Goal: Task Accomplishment & Management: Use online tool/utility

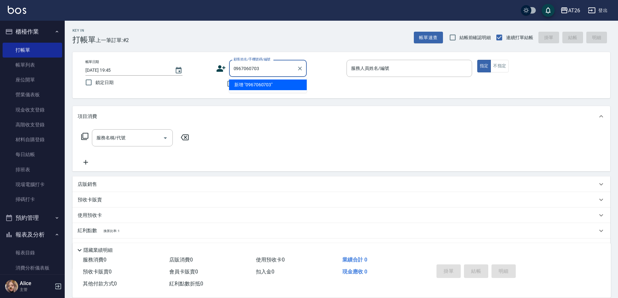
type input "0967060703"
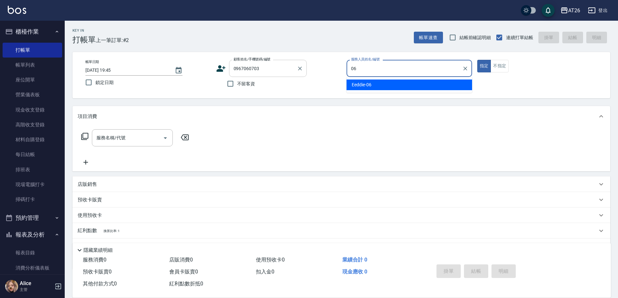
type input "Eeddie-06"
type button "true"
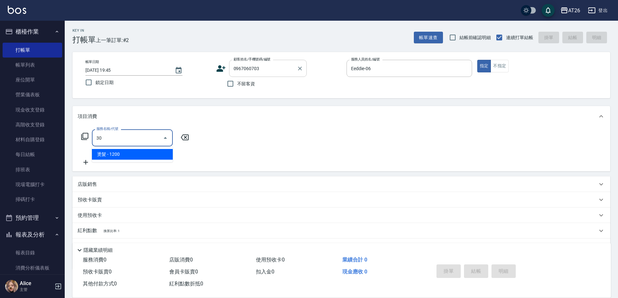
type input "3"
type input "502"
type input "50"
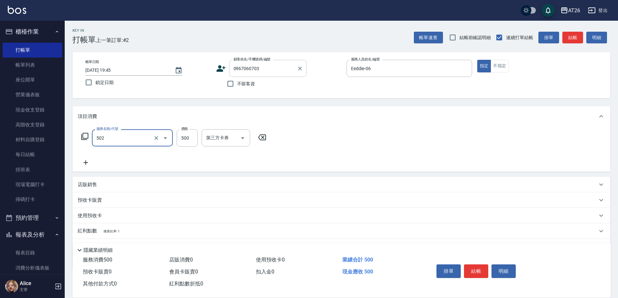
type input "漂髮(502)"
type input "0"
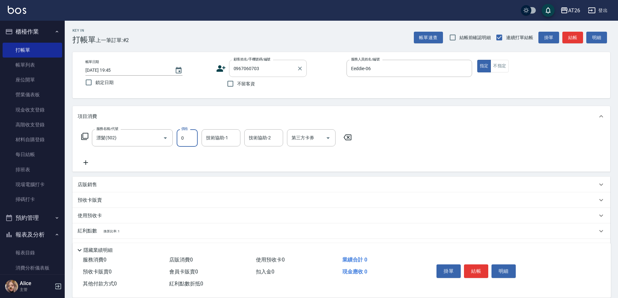
type input "0"
type input "NANA-23"
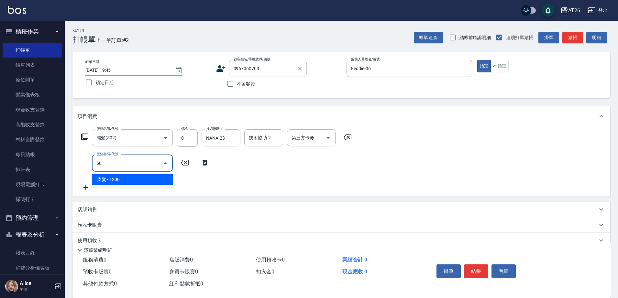
type input "501"
type input "120"
type input "染髮(501)"
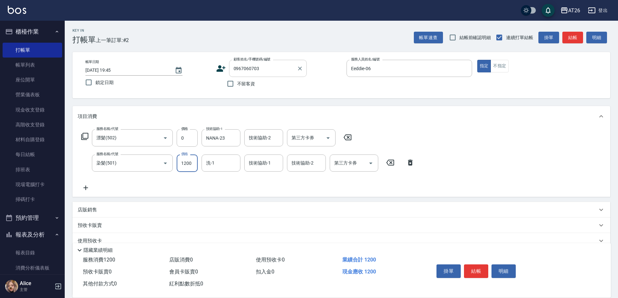
type input "2"
type input "0"
type input "270"
type input "20"
type input "2700"
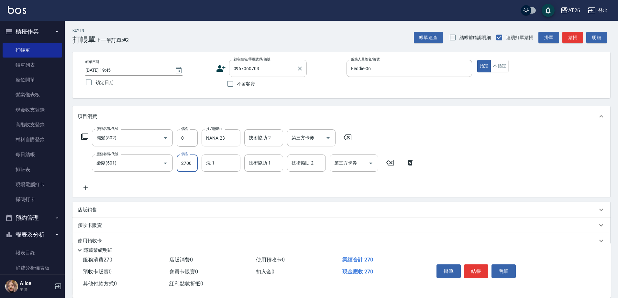
type input "270"
type input "2700"
type input "[PERSON_NAME]-46"
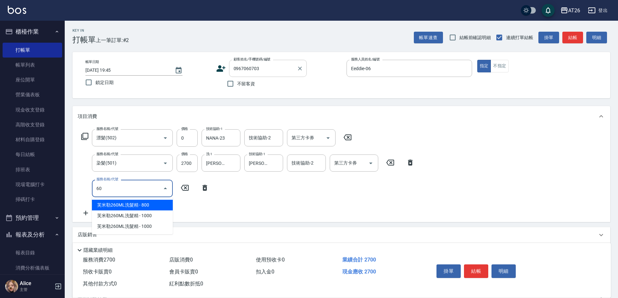
type input "601"
type input "300"
type input "自護髮(601)"
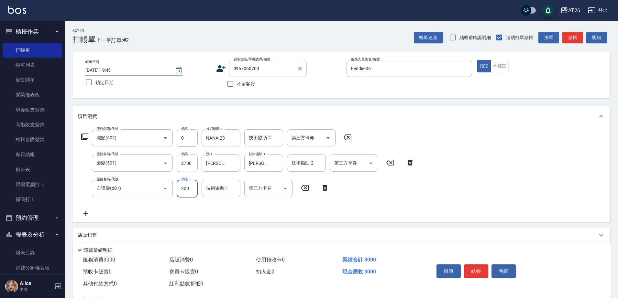
type input "0"
type input "270"
type input "0"
type input "NANA-23"
click at [183, 182] on input "0" at bounding box center [187, 188] width 21 height 17
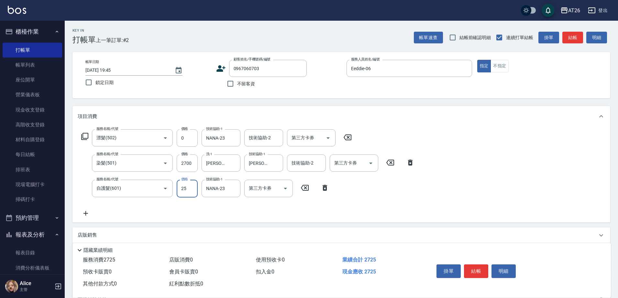
type input "250"
type input "290"
type input "2500"
type input "520"
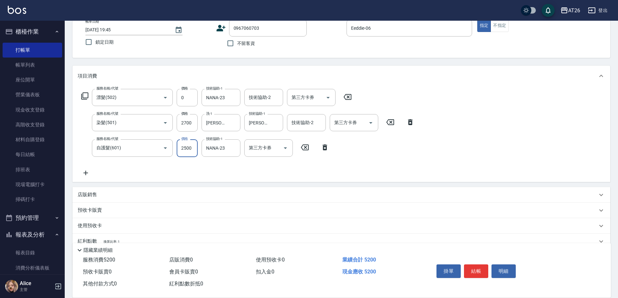
type input "2500"
click at [125, 196] on div "店販銷售" at bounding box center [338, 195] width 520 height 7
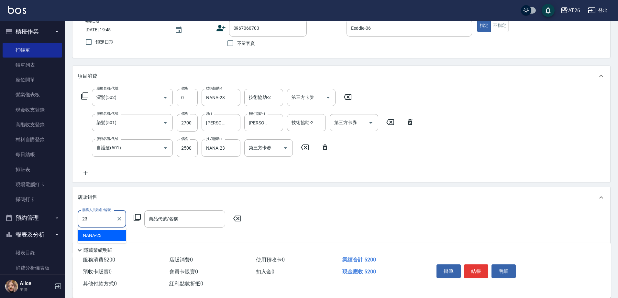
type input "NANA-23"
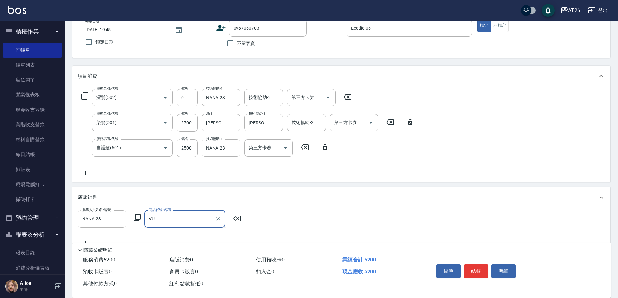
type input "V"
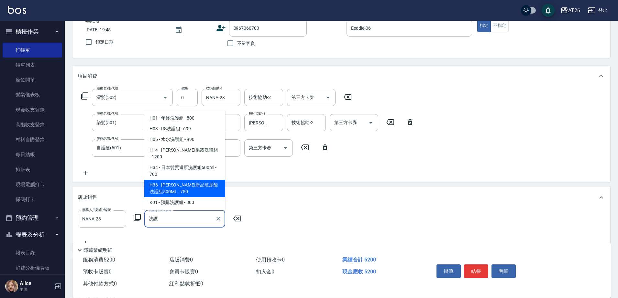
type input "喬娜斯新品玻尿酸洗護組500ML"
type input "590"
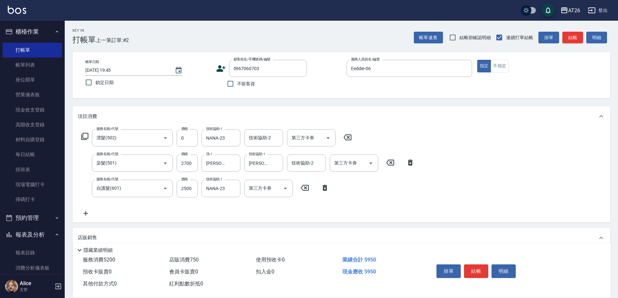
scroll to position [140, 0]
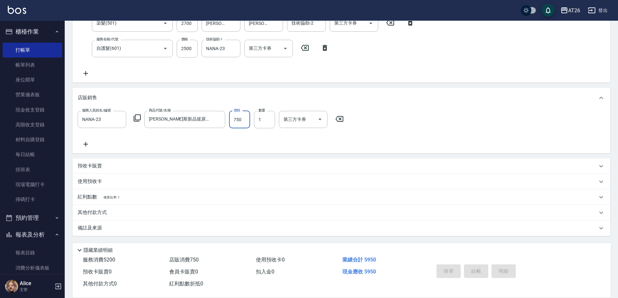
type input "[DATE] 19:46"
type input "0"
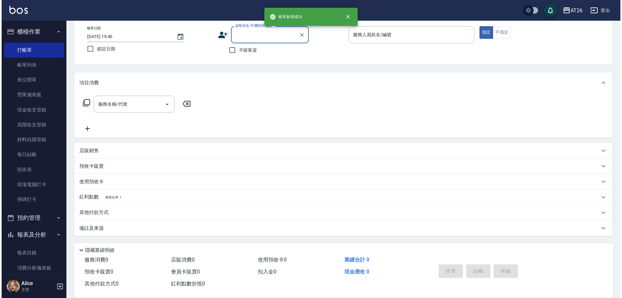
scroll to position [0, 0]
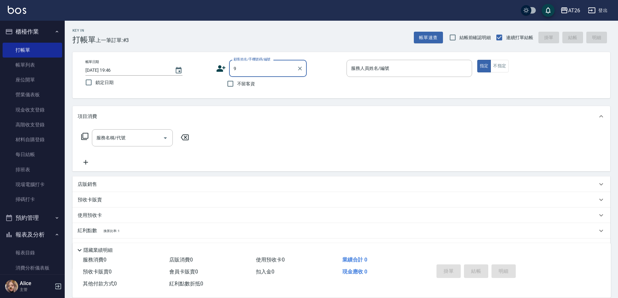
type input "99"
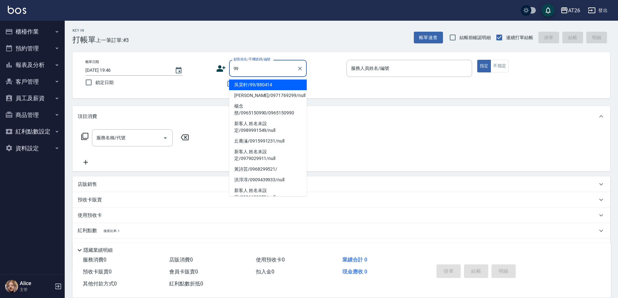
type input "吳昊軒/99/880414"
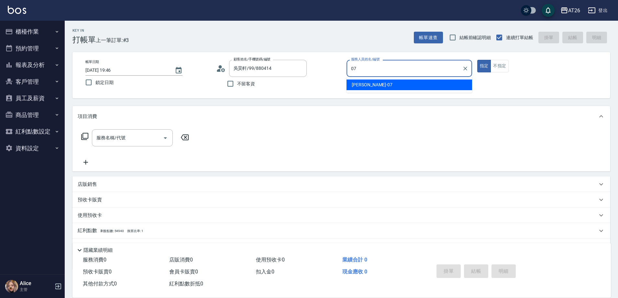
type input "[PERSON_NAME]-07"
type button "true"
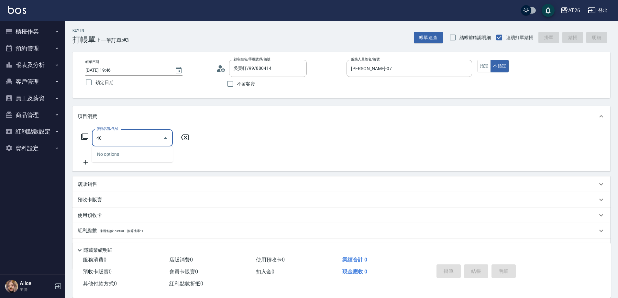
type input "401"
type input "20"
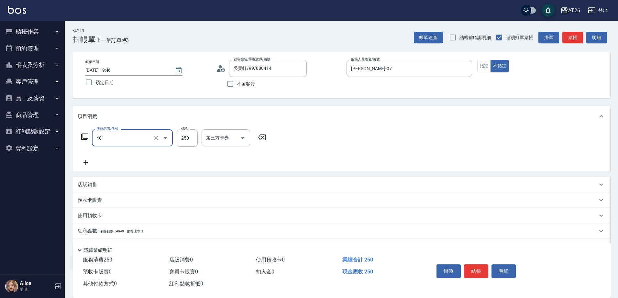
type input "剪髮(401)"
type input "6"
type input "0"
type input "600"
type input "60"
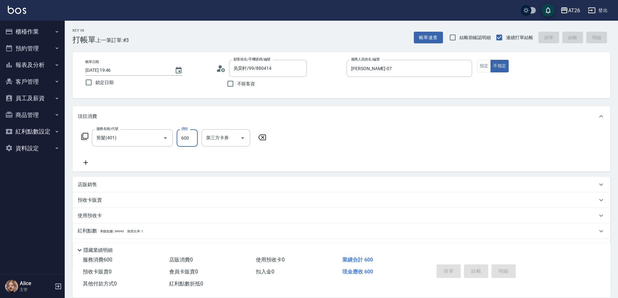
type input "[DATE] 19:47"
type input "0"
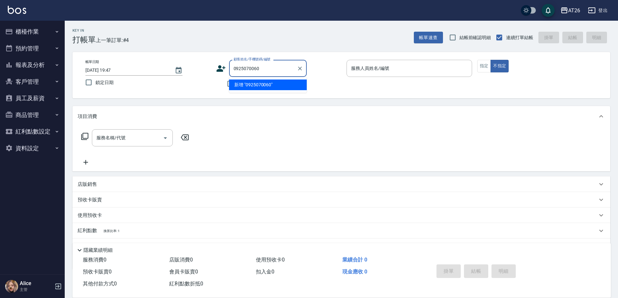
type input "0925070060"
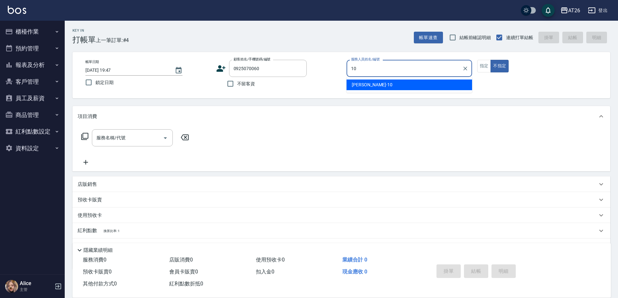
type input "[PERSON_NAME]-10"
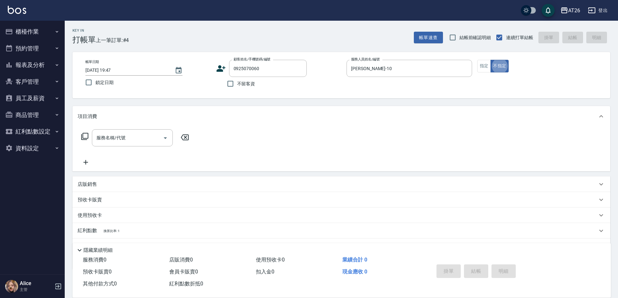
type button "false"
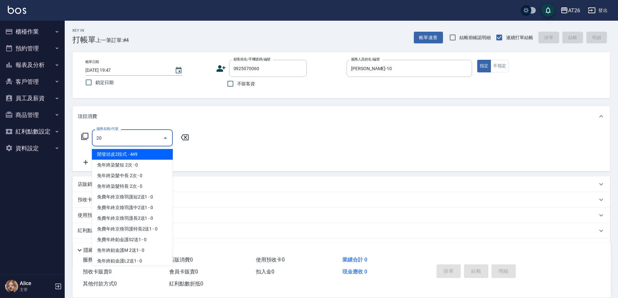
type input "201"
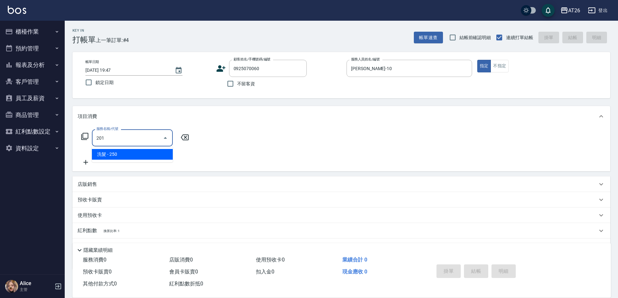
type input "20"
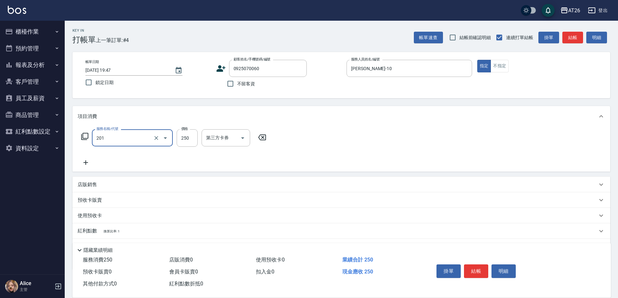
type input "洗髮(201)"
type input "0"
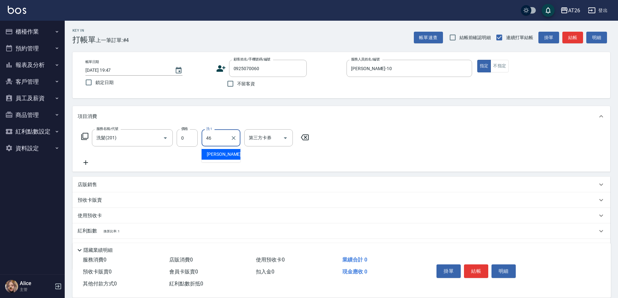
type input "[PERSON_NAME]-46"
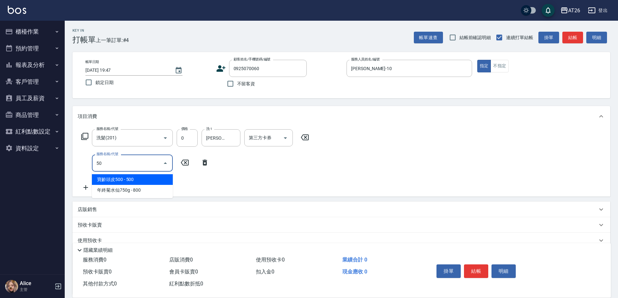
type input "50"
click at [311, 134] on icon at bounding box center [305, 138] width 16 height 8
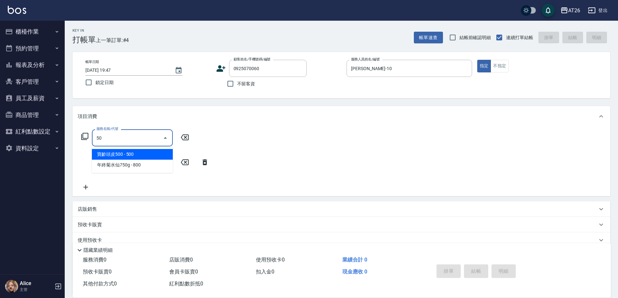
type input "501"
type input "120"
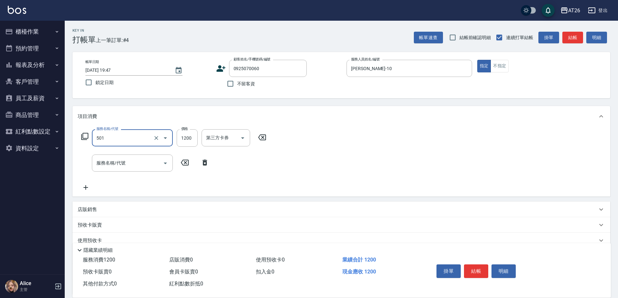
type input "染髮(501)"
type input "2"
type input "0"
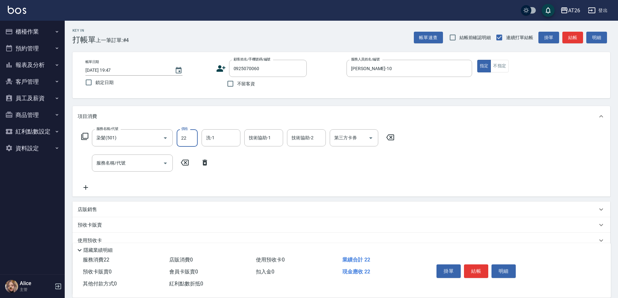
type input "228"
type input "20"
type input "2280"
type input "220"
type input "2280"
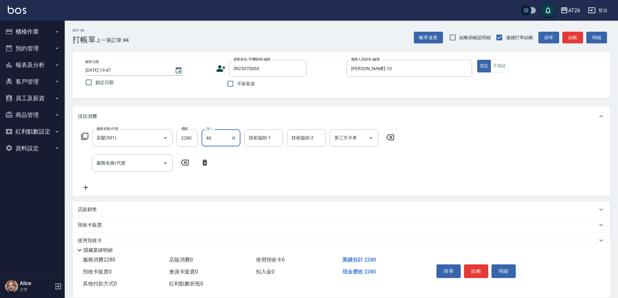
type input "[PERSON_NAME]-46"
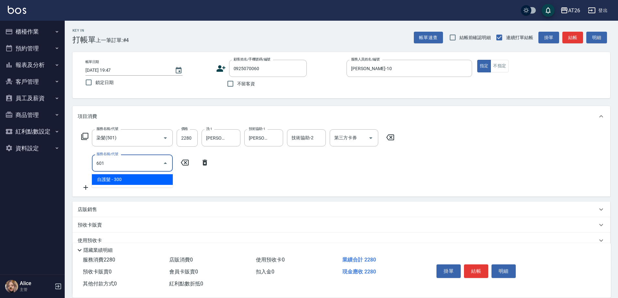
type input "601"
type input "250"
type input "自護髮(601)"
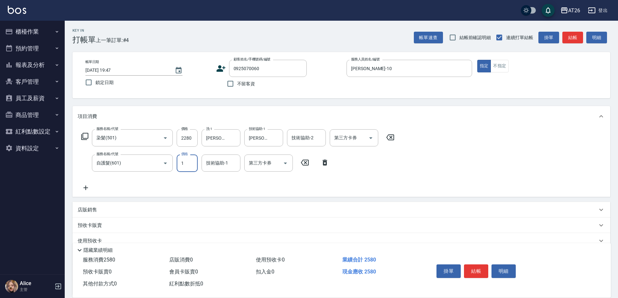
type input "16"
type input "220"
type input "160"
type input "240"
type input "1600"
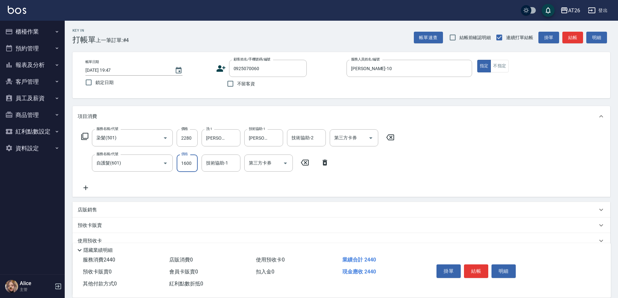
type input "380"
type input "1600"
type input "[PERSON_NAME]-46"
click at [187, 167] on input "1600" at bounding box center [187, 163] width 21 height 17
click at [186, 164] on input "1600" at bounding box center [187, 163] width 21 height 17
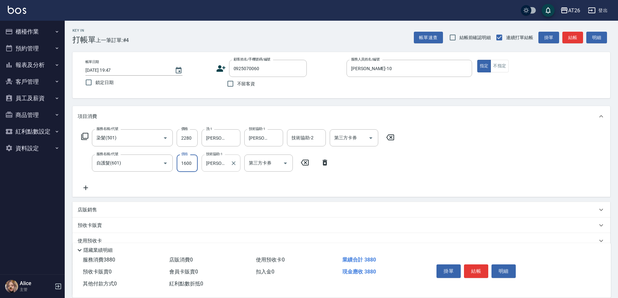
type input "100"
type input "230"
type input "1500"
type input "370"
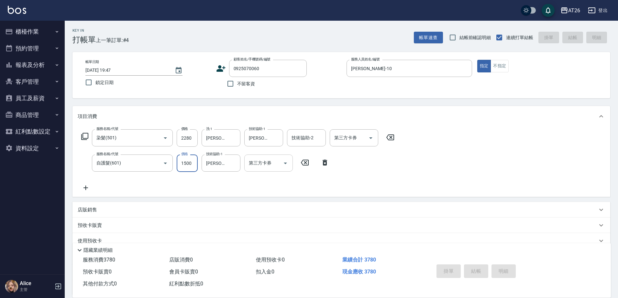
type input "[DATE] 19:48"
type input "0"
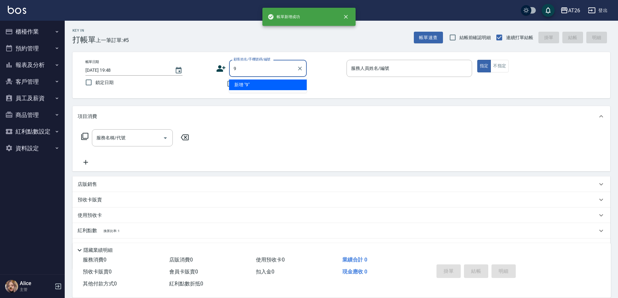
type input "99"
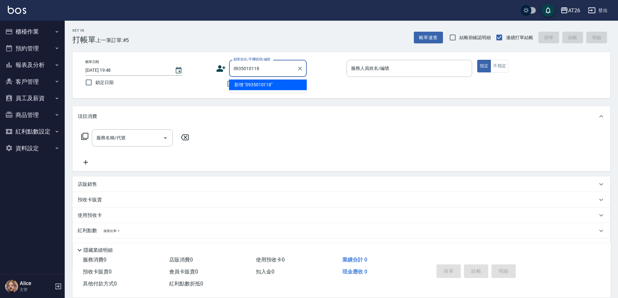
type input "0935010118"
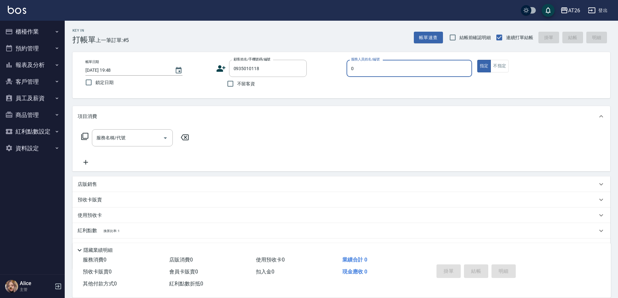
type input "08"
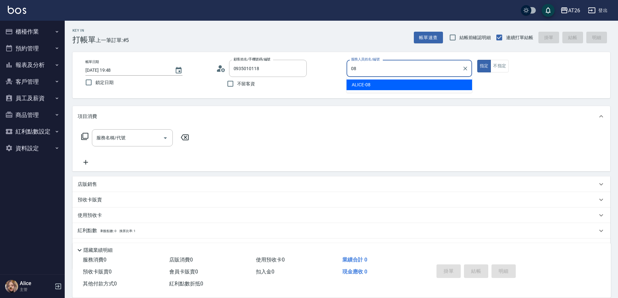
type input "新客人 姓名未設定/0935010118/null"
type input "ALICE-08"
type button "true"
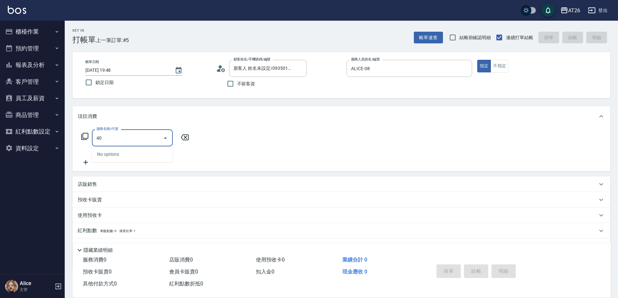
type input "401"
type input "20"
type input "剪髮(401)"
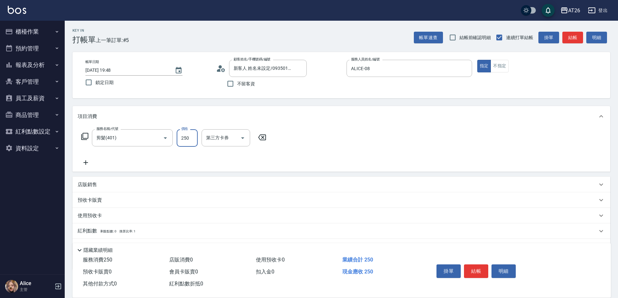
type input "7"
type input "0"
type input "700"
type input "70"
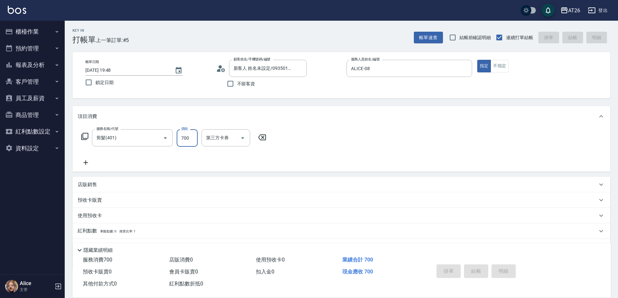
type input "0"
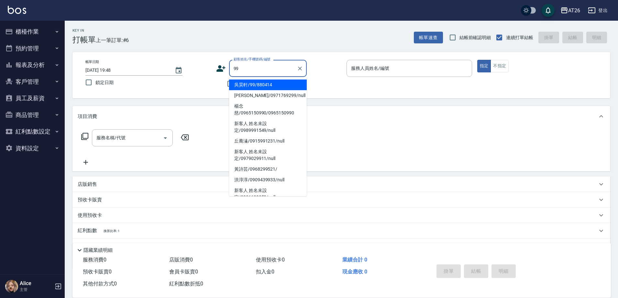
type input "吳昊軒/99/880414"
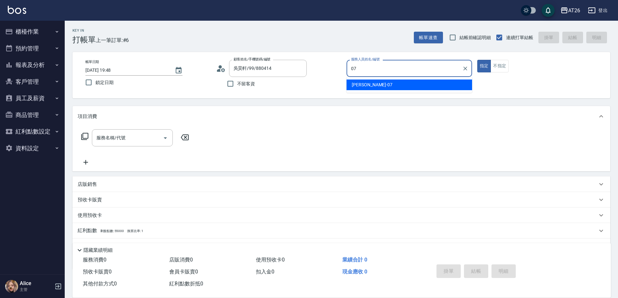
type input "[PERSON_NAME]-07"
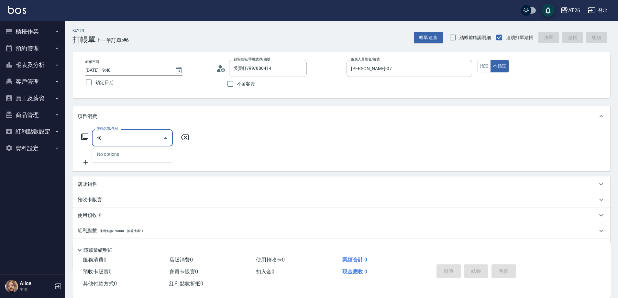
type input "401"
type input "20"
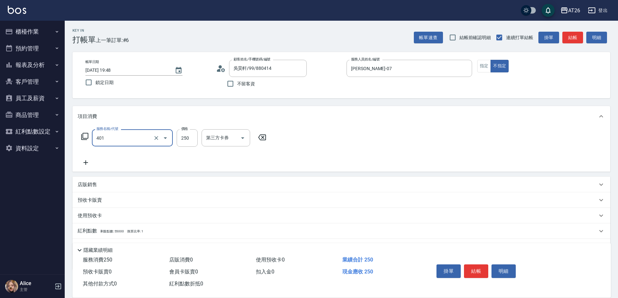
type input "剪髮(401)"
type input "7"
type input "0"
type input "700"
type input "70"
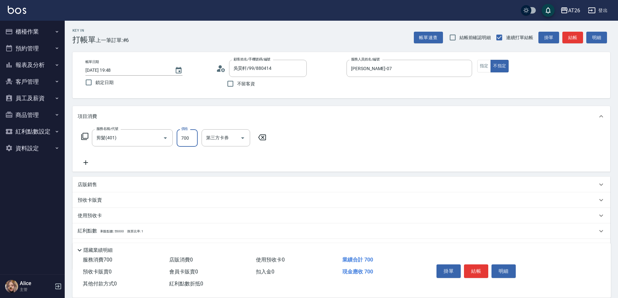
type input "700"
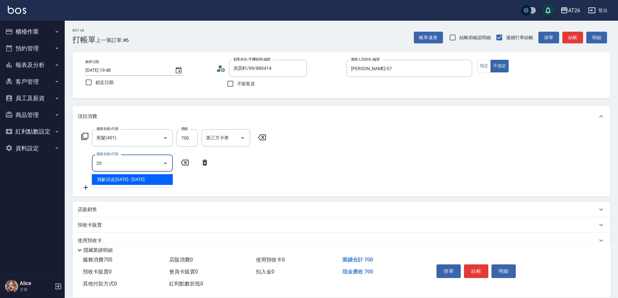
type input "201"
type input "90"
type input "洗髮(201)"
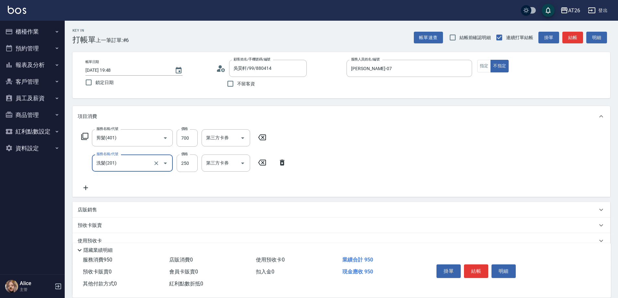
type input "0"
type input "70"
type input "0"
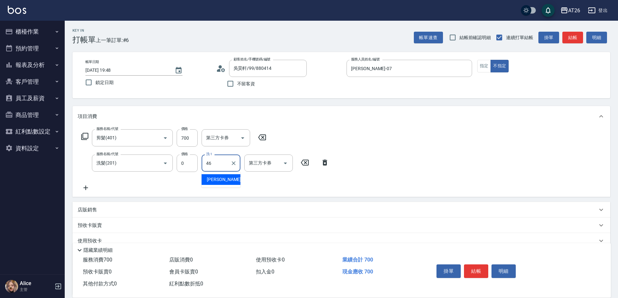
type input "[PERSON_NAME]-46"
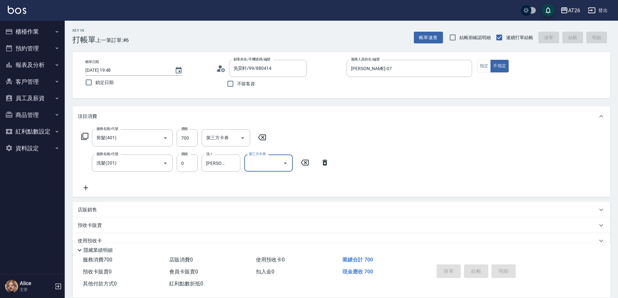
type input "0"
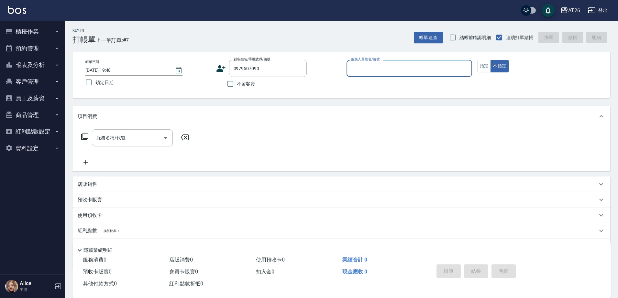
type input "0979507090"
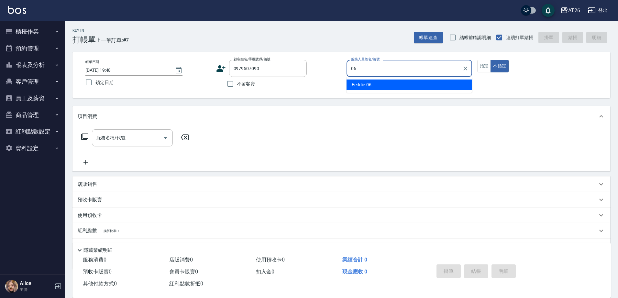
type input "Eeddie-06"
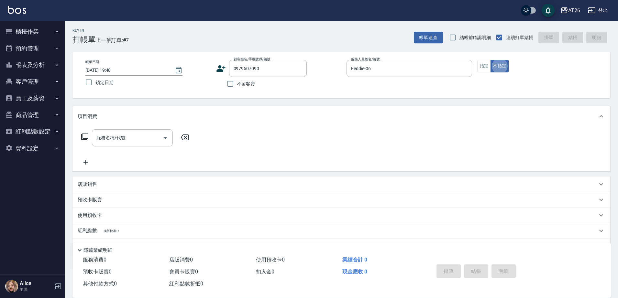
type button "false"
click at [179, 181] on div "店販銷售" at bounding box center [338, 184] width 520 height 7
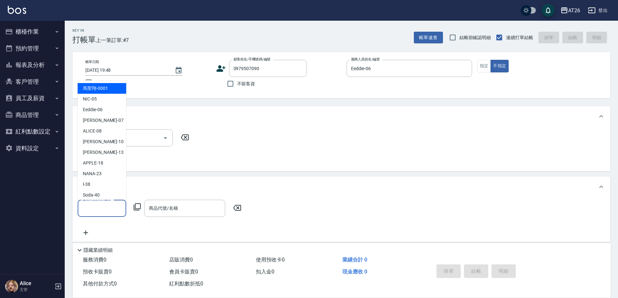
click at [111, 208] on input "服務人員姓名/編號" at bounding box center [102, 208] width 43 height 11
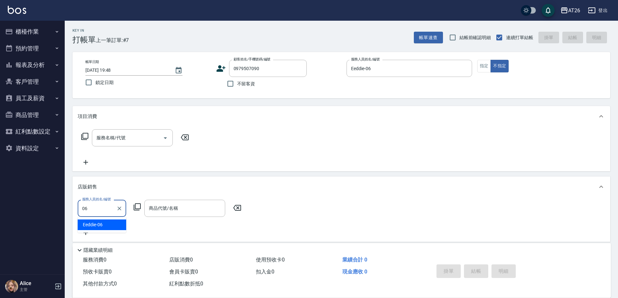
type input "Eeddie-06"
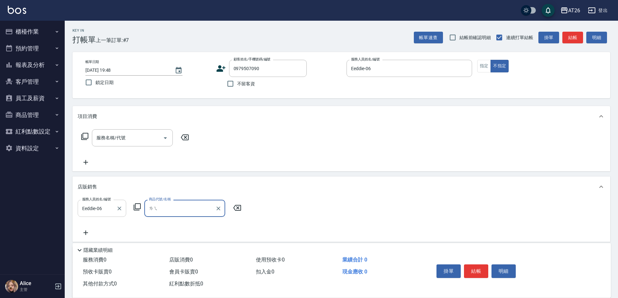
type input "壘"
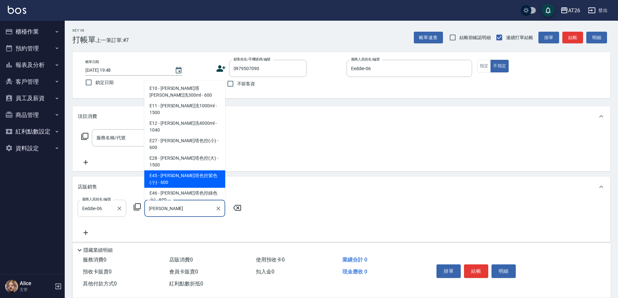
type input "蕾娜塔色控紫色(小)"
type input "60"
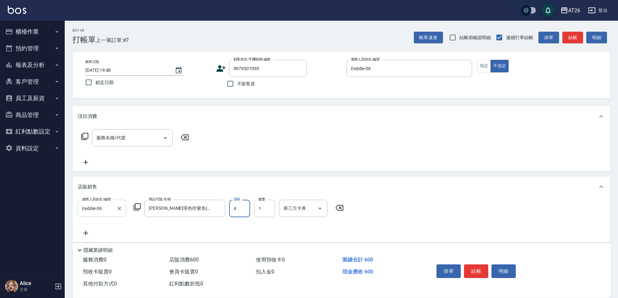
type input "48"
type input "0"
type input "480"
type input "40"
type input "480"
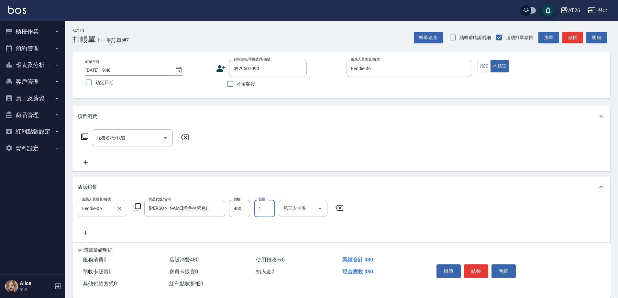
type input "2"
type input "90"
type input "2"
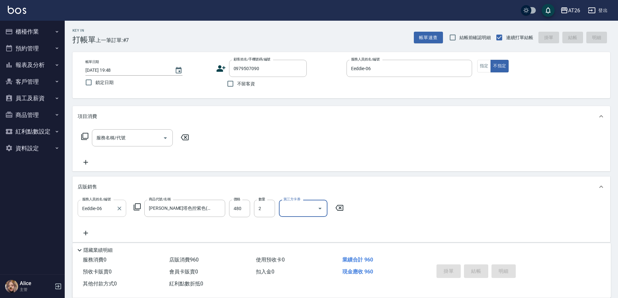
type input "2025/08/20 19:49"
type input "0"
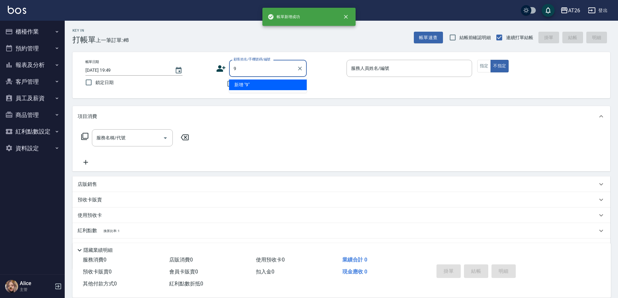
type input "99"
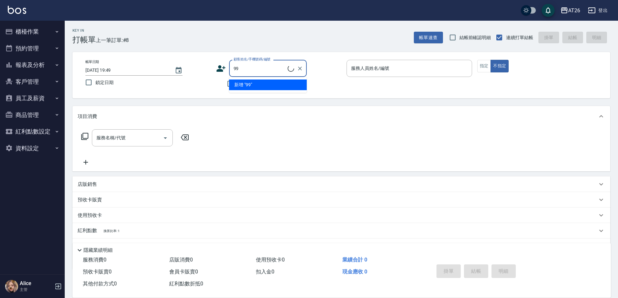
type input "吳昊軒/99/880414"
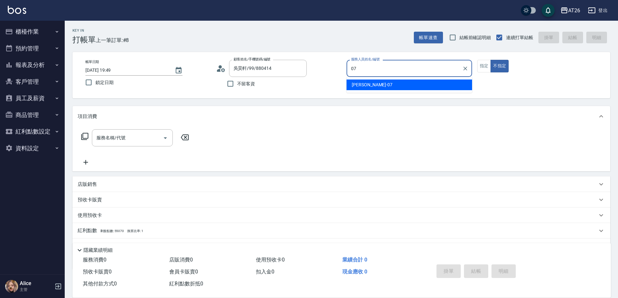
type input "[PERSON_NAME]-07"
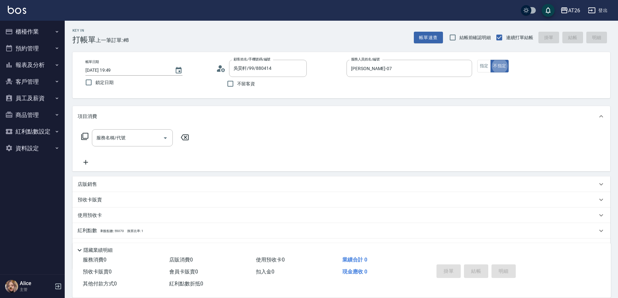
type button "false"
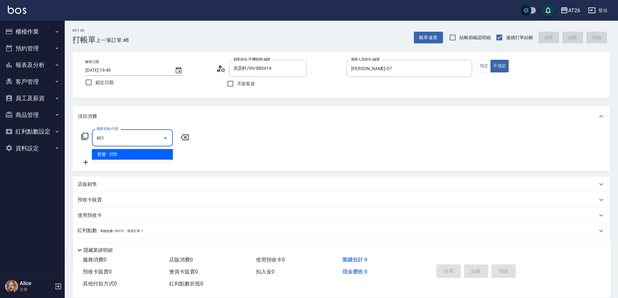
type input "剪髮(401)"
type input "20"
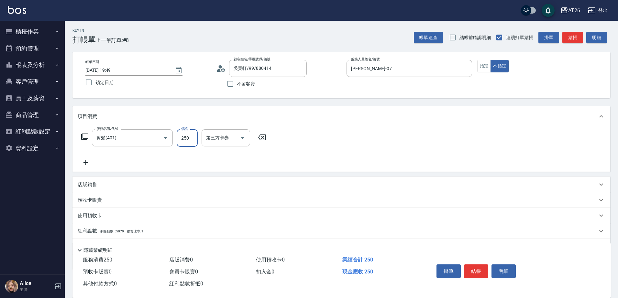
type input "7"
type input "0"
type input "700"
type input "70"
type input "700"
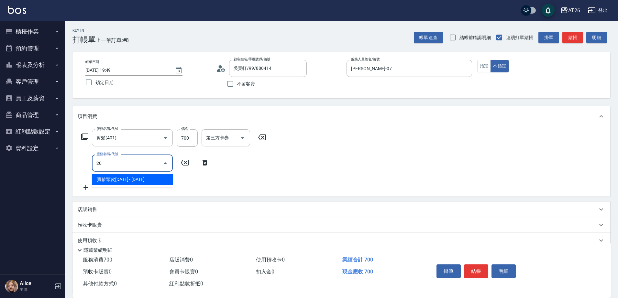
type input "201"
type input "90"
type input "洗髮(201)"
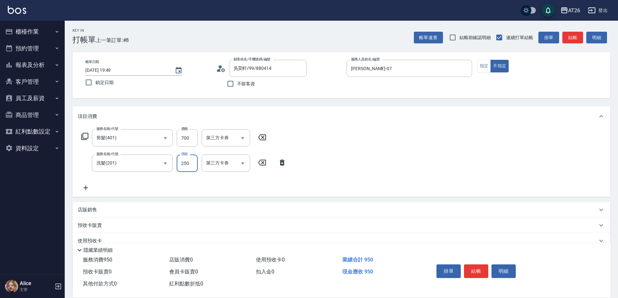
type input "0"
type input "70"
type input "0"
type input "[PERSON_NAME]-46"
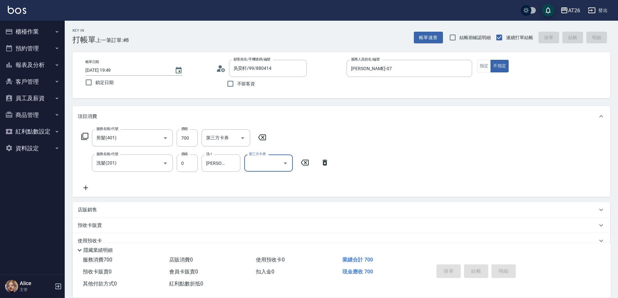
type input "0"
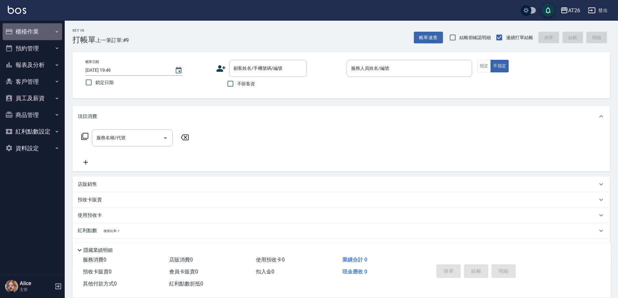
click at [45, 37] on button "櫃檯作業" at bounding box center [33, 31] width 60 height 17
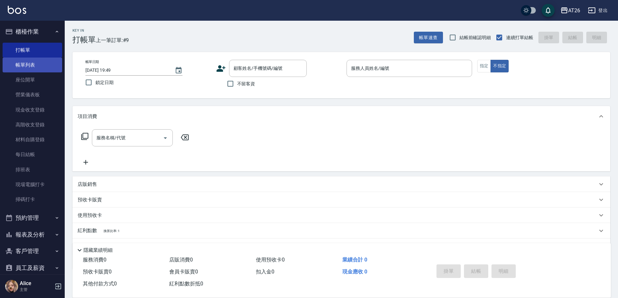
click at [42, 71] on link "帳單列表" at bounding box center [33, 65] width 60 height 15
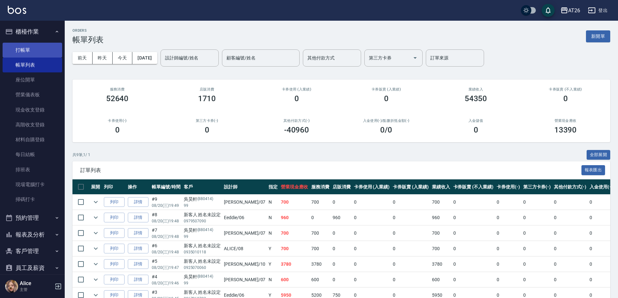
click at [32, 50] on link "打帳單" at bounding box center [33, 50] width 60 height 15
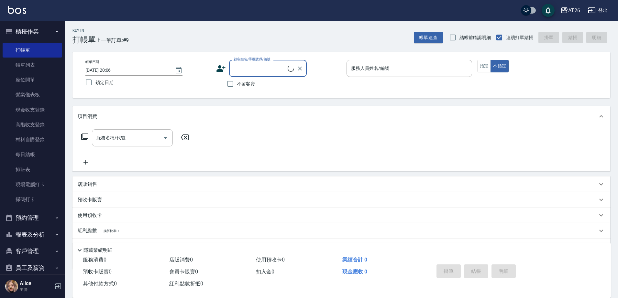
click at [241, 69] on input "顧客姓名/手機號碼/編號" at bounding box center [260, 68] width 56 height 11
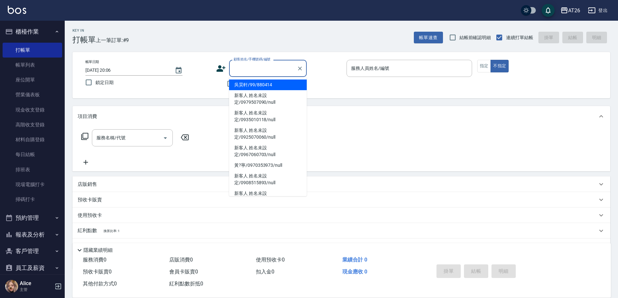
type input "吳昊軒/99/880414"
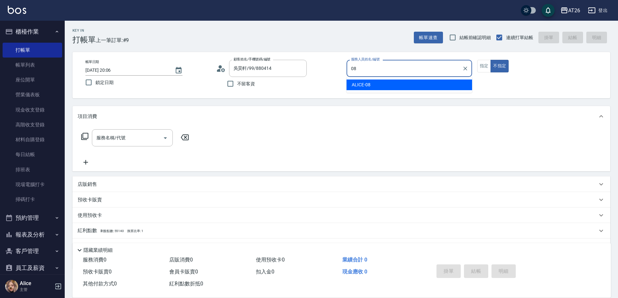
type input "ALICE-08"
type button "false"
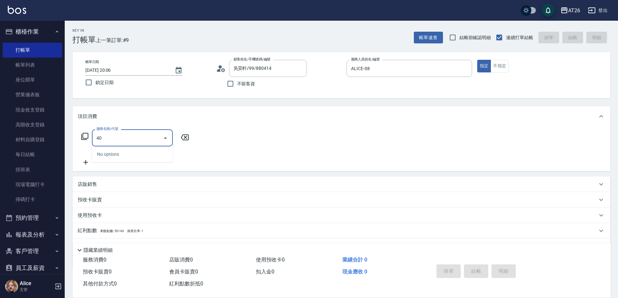
type input "401"
type input "20"
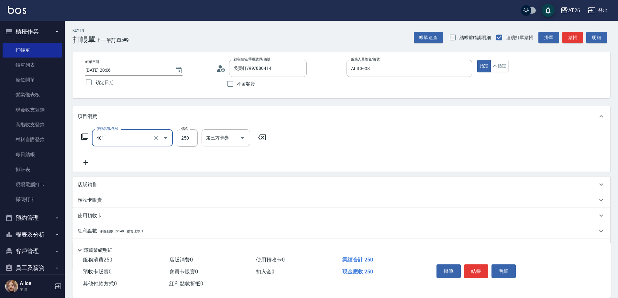
type input "剪髮(401)"
type input "3"
type input "0"
type input "300"
type input "30"
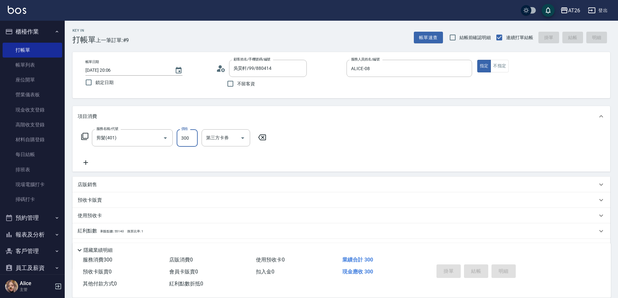
type input "2025/08/20 20:07"
type input "0"
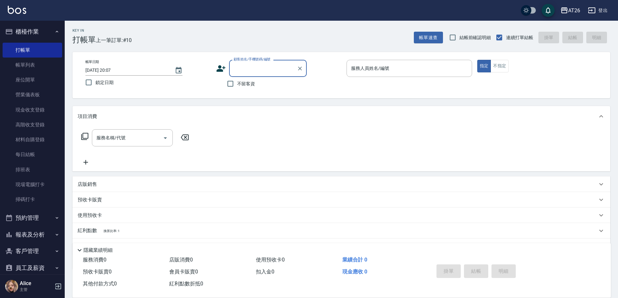
click at [248, 62] on div "顧客姓名/手機號碼/編號" at bounding box center [268, 68] width 78 height 17
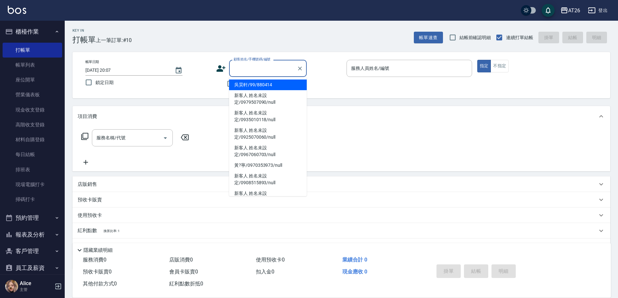
type input "吳昊軒/99/880414"
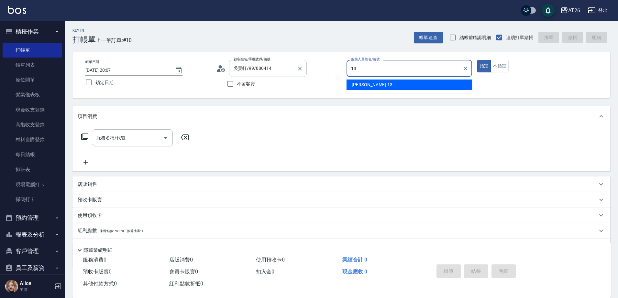
type input "Arthur-13"
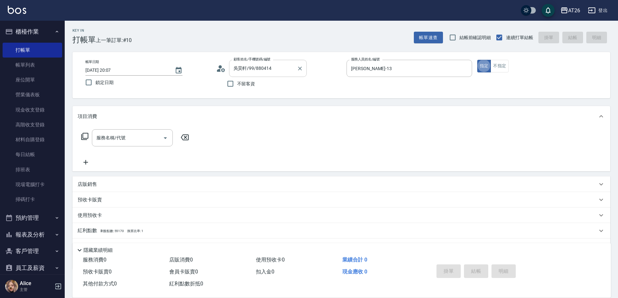
type button "true"
type input "301"
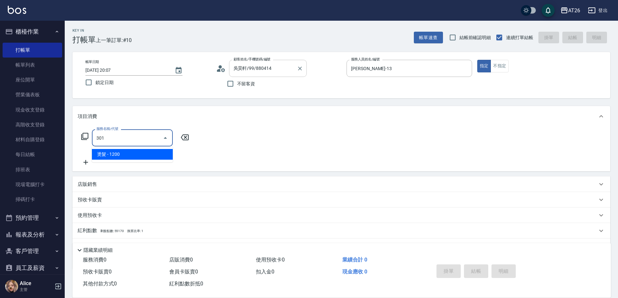
type input "120"
type input "燙髮(301)"
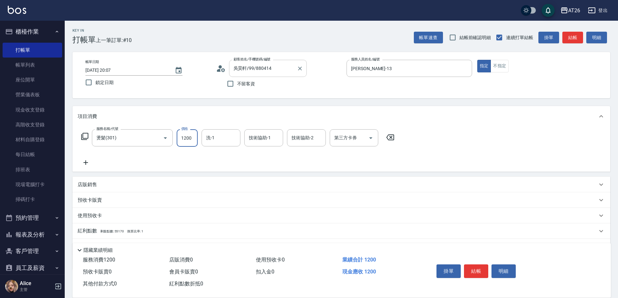
type input "1"
type input "0"
type input "180"
type input "10"
type input "1800"
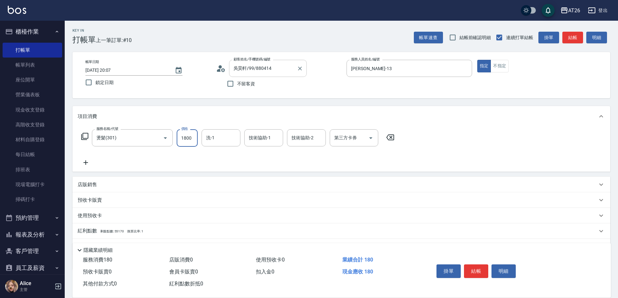
type input "180"
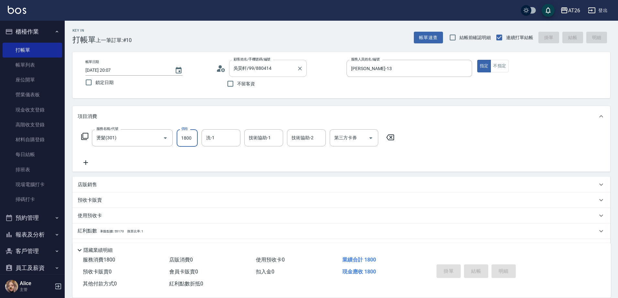
type input "2025/08/20 20:26"
type input "0"
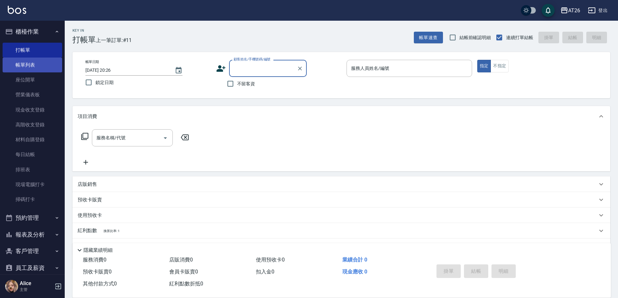
click at [29, 66] on link "帳單列表" at bounding box center [33, 65] width 60 height 15
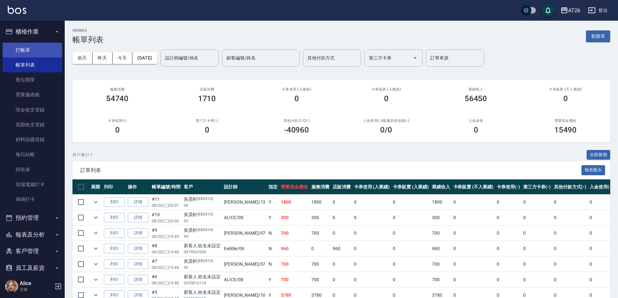
click at [29, 52] on link "打帳單" at bounding box center [33, 50] width 60 height 15
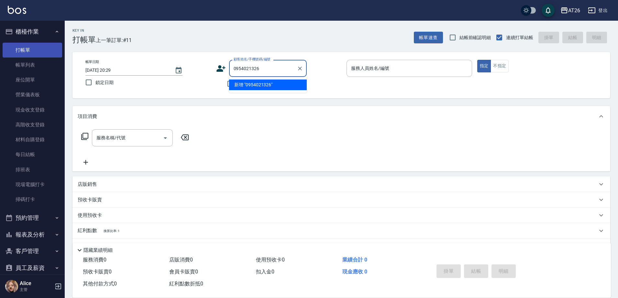
type input "0954021326"
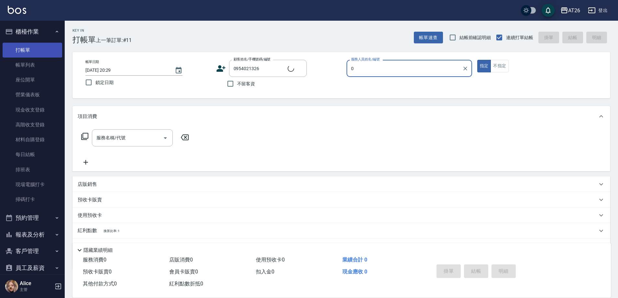
type input "08"
type input "無名字/0954021326/null"
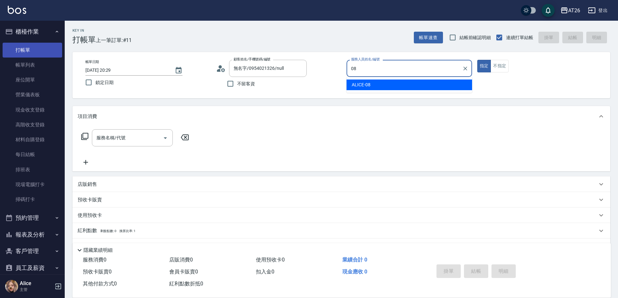
type input "08"
type button "true"
type input "ALICE-08"
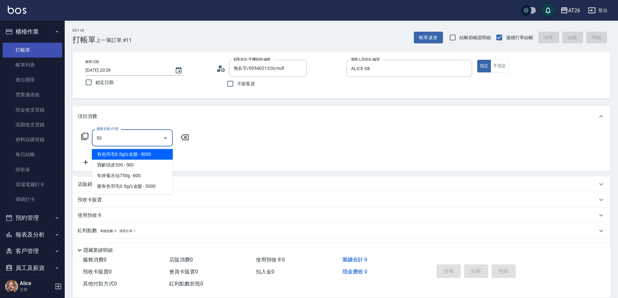
type input "501"
type input "120"
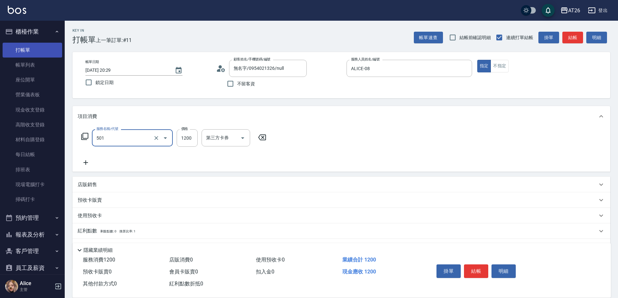
type input "染髮(501)"
type input "2"
type input "0"
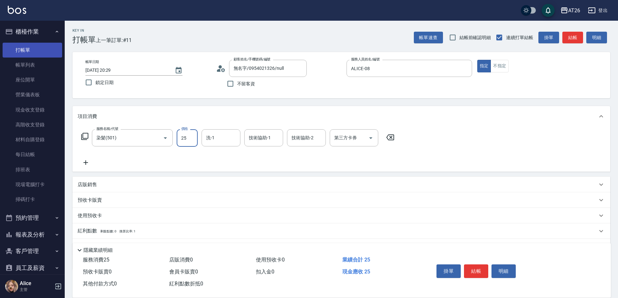
type input "250"
type input "20"
type input "2500"
type input "250"
type input "2500"
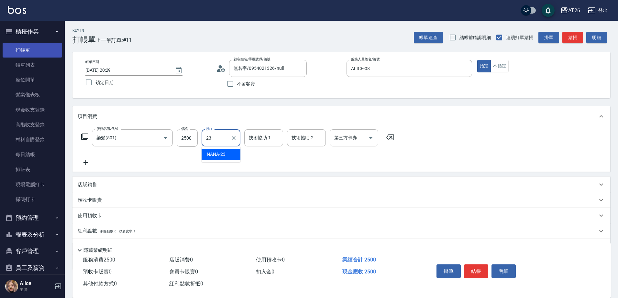
type input "NANA-23"
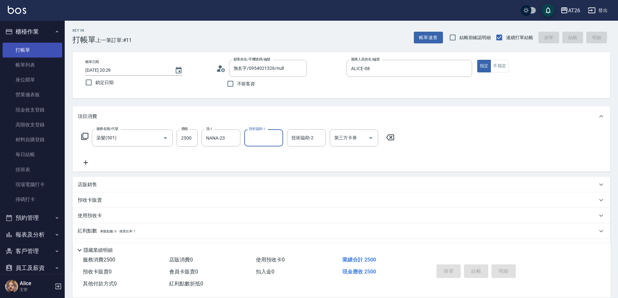
type input "2025/08/20 20:30"
type input "0"
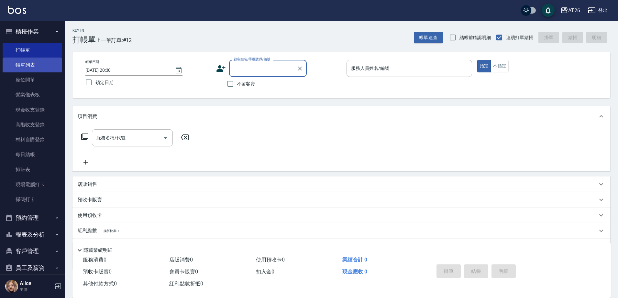
click at [27, 61] on link "帳單列表" at bounding box center [33, 65] width 60 height 15
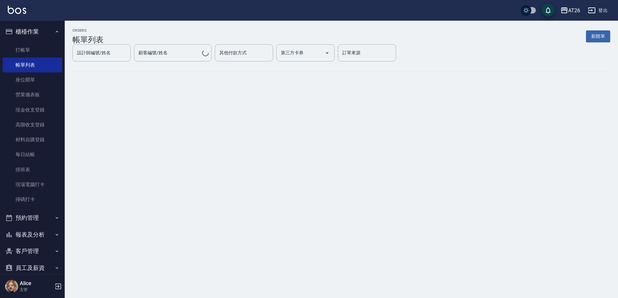
scroll to position [60, 0]
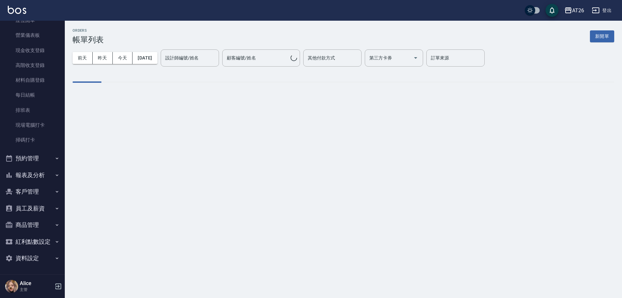
click at [43, 170] on button "報表及分析" at bounding box center [33, 175] width 60 height 17
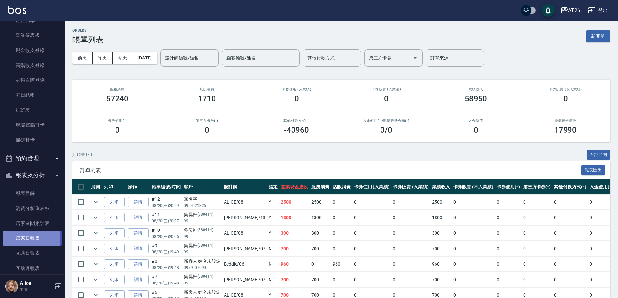
click at [26, 239] on link "店家日報表" at bounding box center [33, 238] width 60 height 15
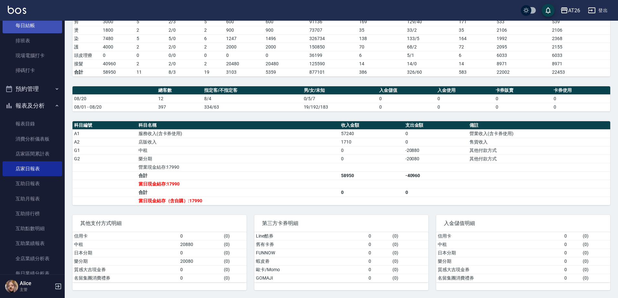
scroll to position [162, 0]
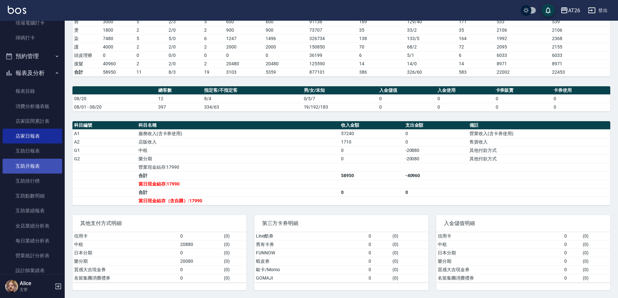
click at [32, 161] on link "互助月報表" at bounding box center [33, 166] width 60 height 15
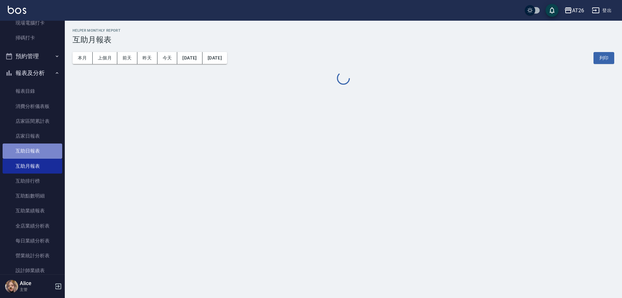
click at [33, 154] on link "互助日報表" at bounding box center [33, 151] width 60 height 15
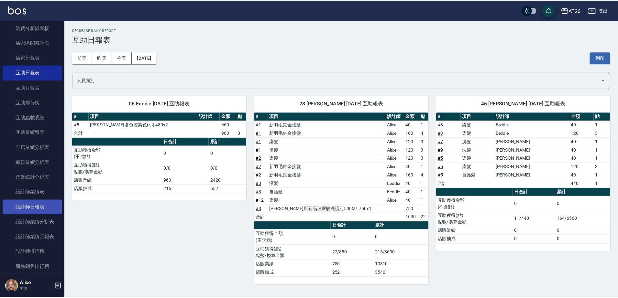
scroll to position [243, 0]
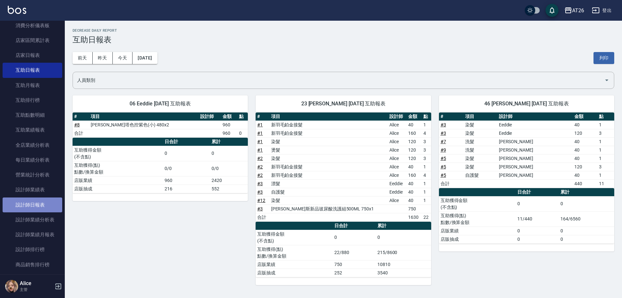
click at [39, 205] on link "設計師日報表" at bounding box center [33, 205] width 60 height 15
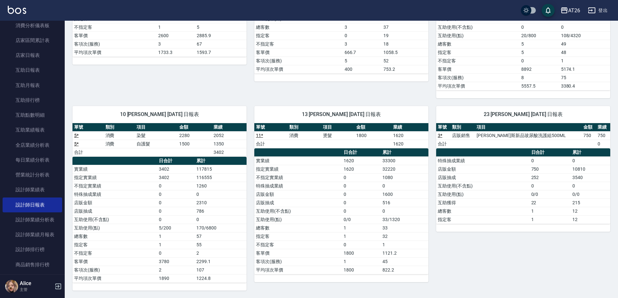
scroll to position [209, 0]
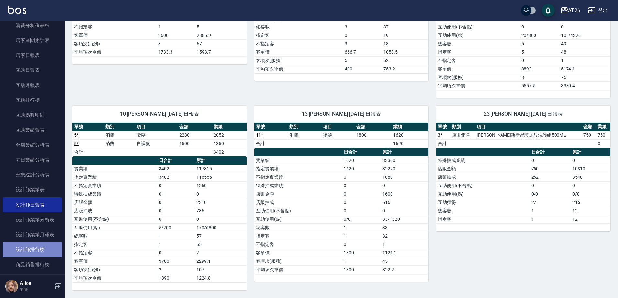
click at [36, 252] on link "設計師排行榜" at bounding box center [33, 249] width 60 height 15
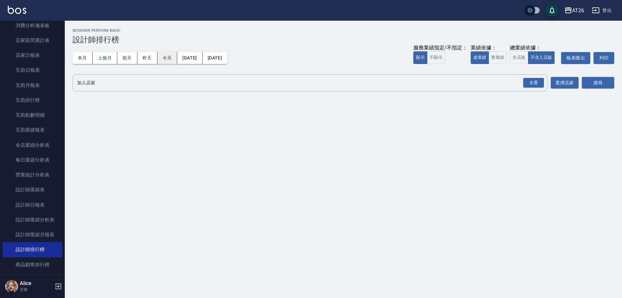
click at [161, 52] on button "今天" at bounding box center [167, 58] width 20 height 12
click at [499, 59] on button "實業績" at bounding box center [497, 57] width 18 height 13
click at [538, 81] on div "全選" at bounding box center [533, 83] width 21 height 10
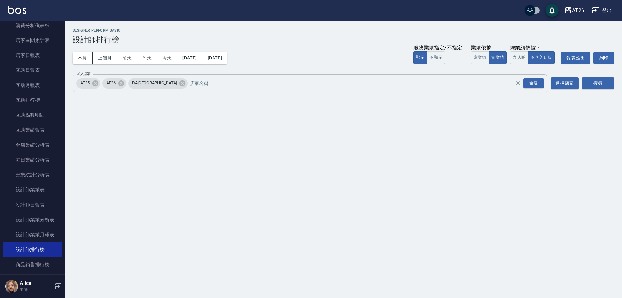
click at [146, 79] on div "DA蘆洲" at bounding box center [157, 83] width 59 height 10
click at [179, 82] on icon at bounding box center [182, 83] width 6 height 6
click at [97, 82] on icon at bounding box center [95, 83] width 6 height 6
click at [610, 85] on button "搜尋" at bounding box center [597, 83] width 32 height 12
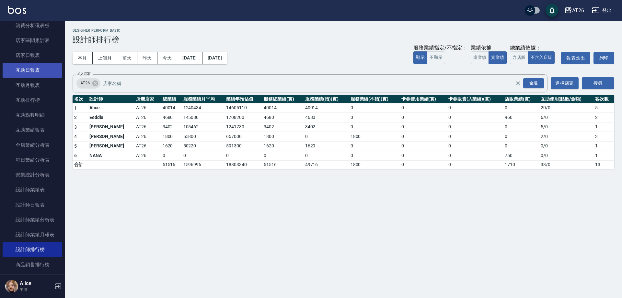
click at [35, 69] on link "互助日報表" at bounding box center [33, 70] width 60 height 15
